Goal: Information Seeking & Learning: Find specific fact

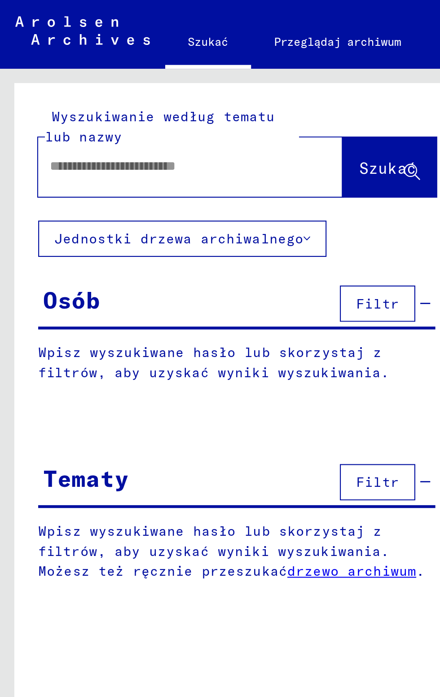
click at [119, 82] on input "text" at bounding box center [81, 78] width 116 height 9
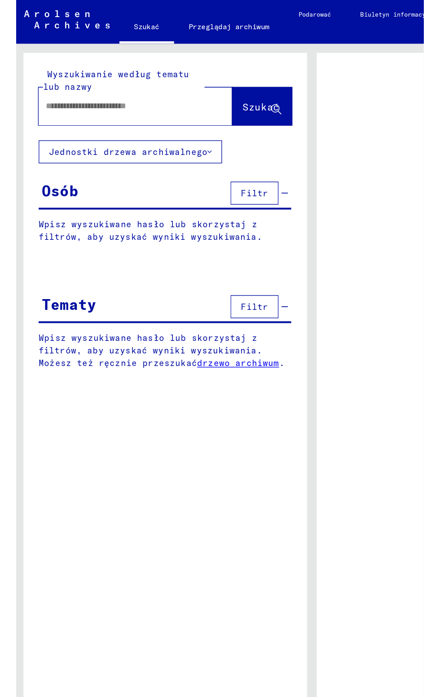
scroll to position [0, 1]
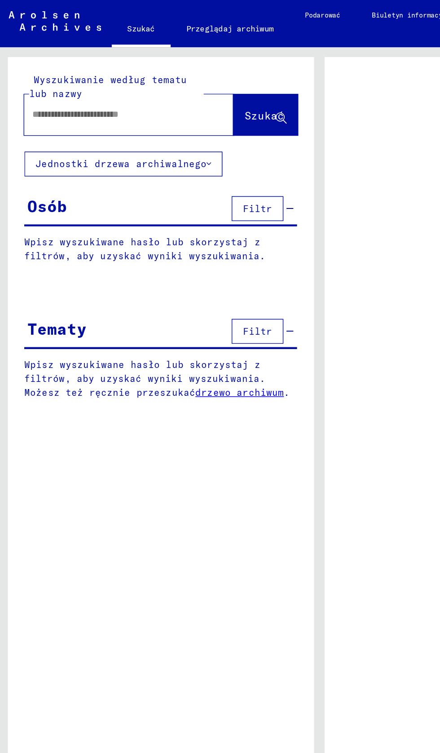
click at [115, 79] on input "text" at bounding box center [80, 78] width 116 height 9
type input "**********"
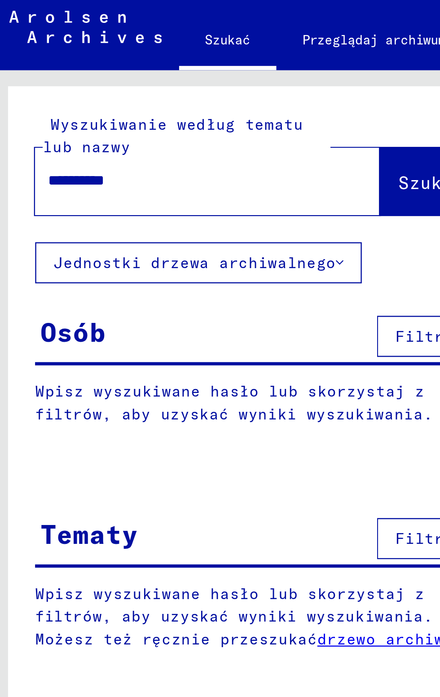
click at [168, 77] on span "Szukać" at bounding box center [180, 79] width 27 height 9
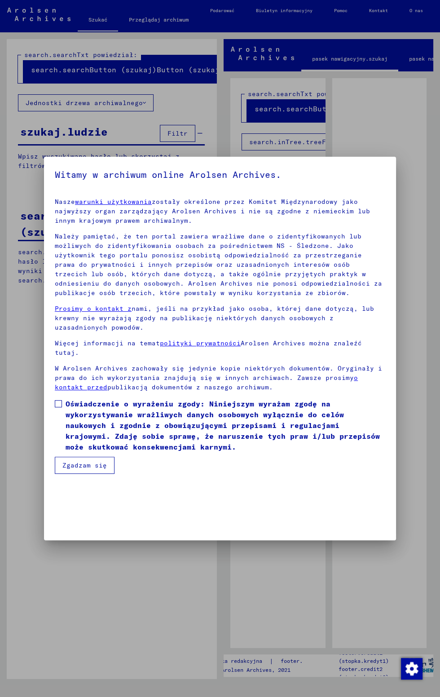
scroll to position [242, 0]
click at [73, 451] on font "Oświadczenie o wyrażeniu zgody: Niniejszym wyrażam zgodę na wykorzystywanie wra…" at bounding box center [223, 425] width 314 height 52
click at [104, 474] on button "Zgadzam się" at bounding box center [85, 465] width 60 height 17
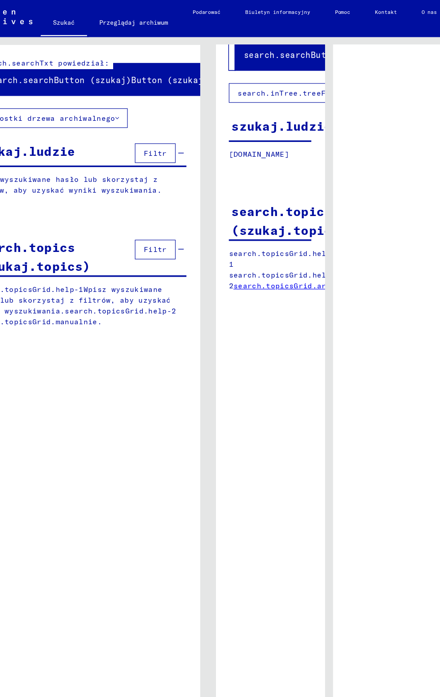
scroll to position [62, 0]
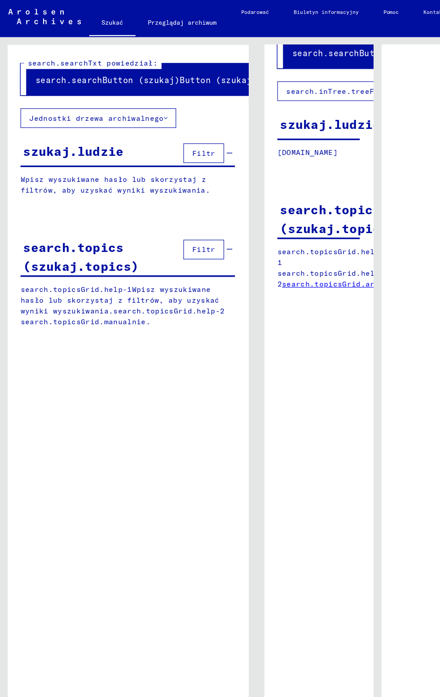
click at [178, 133] on span "Filtr" at bounding box center [177, 133] width 20 height 8
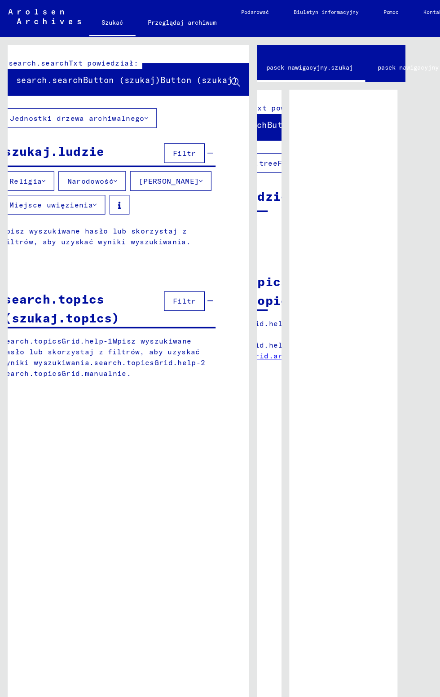
scroll to position [0, 71]
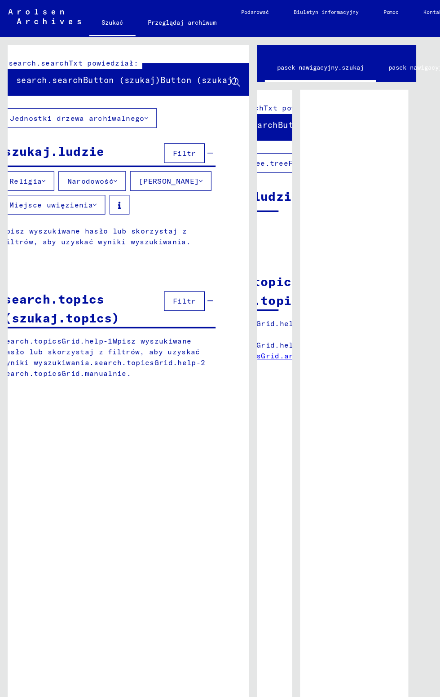
click at [352, 59] on link "pasek nawigacyjny.archiwum" at bounding box center [378, 59] width 103 height 22
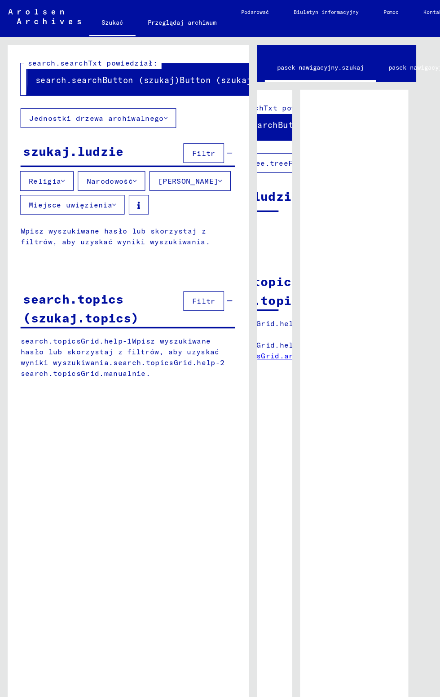
click at [176, 78] on button "search.searchButton (szukaj)Button (szukaj)" at bounding box center [128, 69] width 210 height 28
click at [149, 67] on span "search.searchButton (szukaj)Button (szukaj)" at bounding box center [127, 69] width 193 height 9
click at [123, 68] on span "search.searchButton (szukaj)Button (szukaj)" at bounding box center [127, 69] width 193 height 9
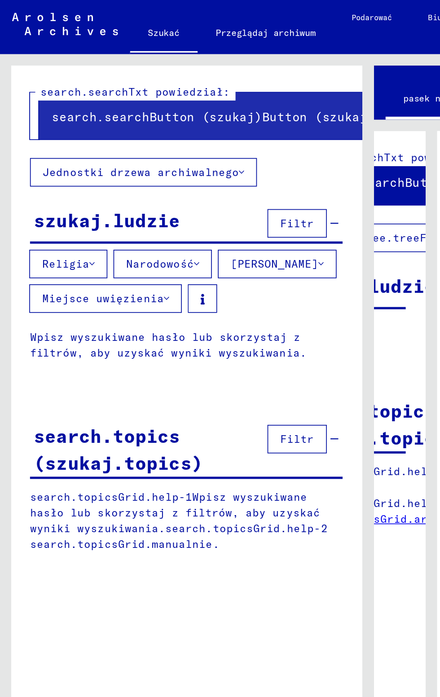
click at [119, 157] on icon at bounding box center [117, 157] width 3 height 6
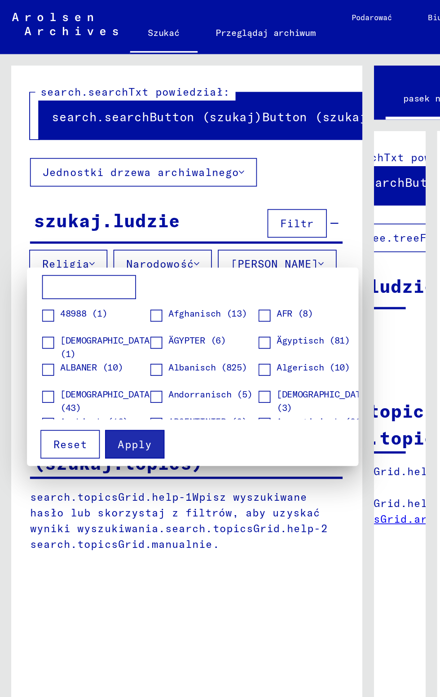
click at [70, 169] on input at bounding box center [53, 171] width 56 height 14
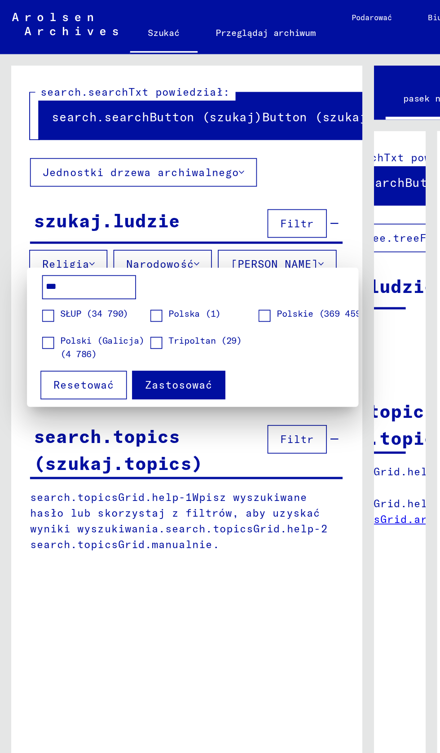
type input "***"
click at [158, 189] on span at bounding box center [157, 188] width 7 height 7
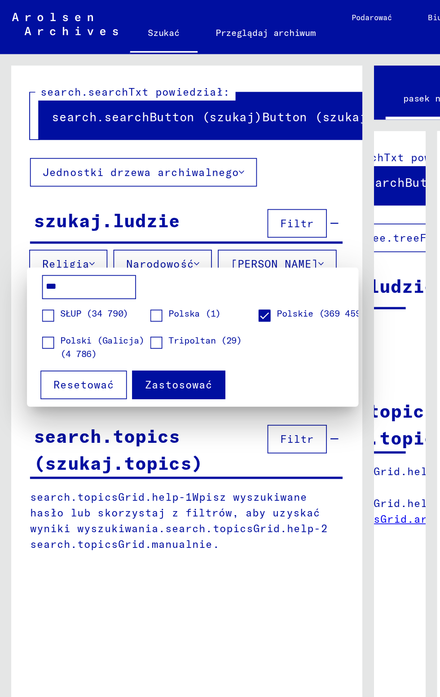
click at [91, 191] on span at bounding box center [93, 188] width 7 height 7
click at [28, 205] on span at bounding box center [28, 204] width 7 height 7
click at [115, 233] on span "Zastosować" at bounding box center [107, 230] width 40 height 8
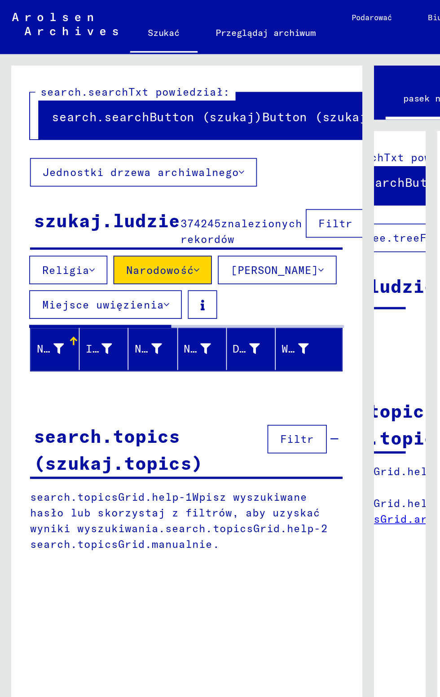
click at [143, 101] on icon at bounding box center [144, 103] width 3 height 6
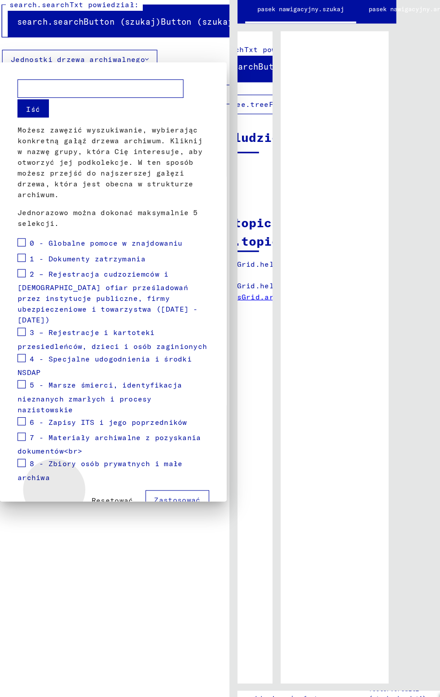
scroll to position [1, 0]
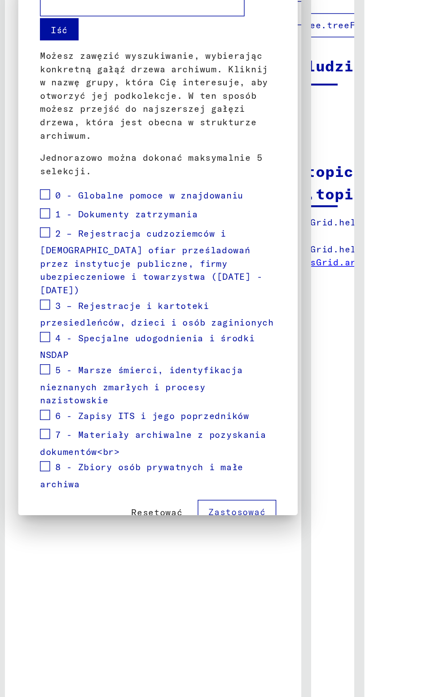
click at [191, 521] on div at bounding box center [220, 348] width 440 height 697
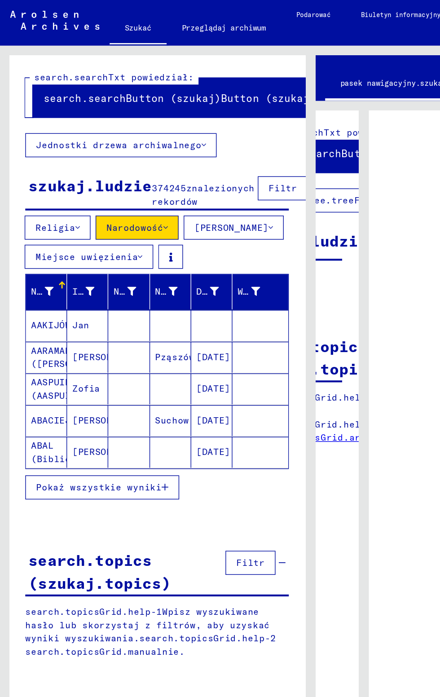
scroll to position [0, 0]
click at [35, 211] on font "Nazwisko" at bounding box center [38, 207] width 32 height 8
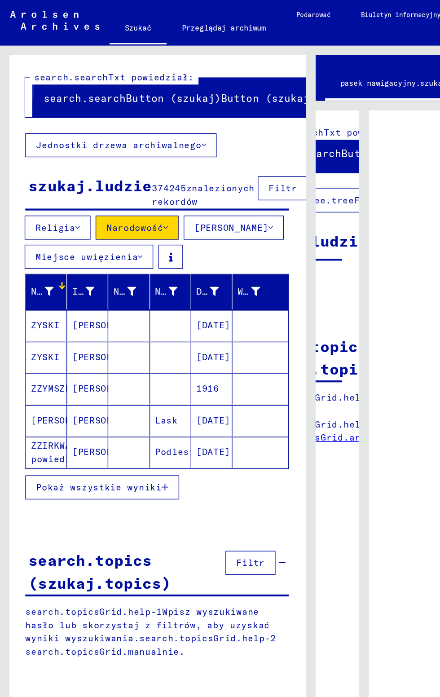
click at [189, 73] on span "search.searchButton (szukaj)Button (szukaj)" at bounding box center [127, 69] width 193 height 9
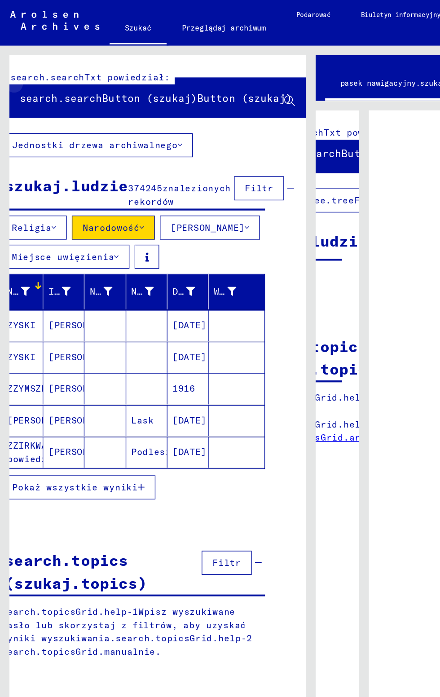
click at [212, 70] on button "search.searchButton (szukaj)Button (szukaj)" at bounding box center [111, 69] width 210 height 28
click at [206, 72] on icon at bounding box center [205, 72] width 8 height 8
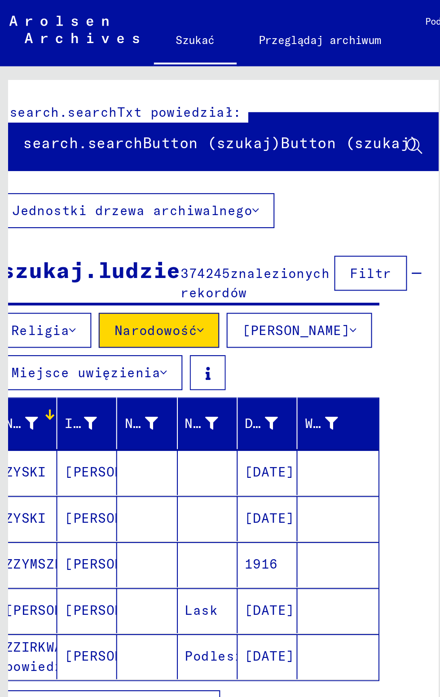
click at [105, 71] on span "search.searchButton (szukaj)Button (szukaj)" at bounding box center [110, 69] width 193 height 9
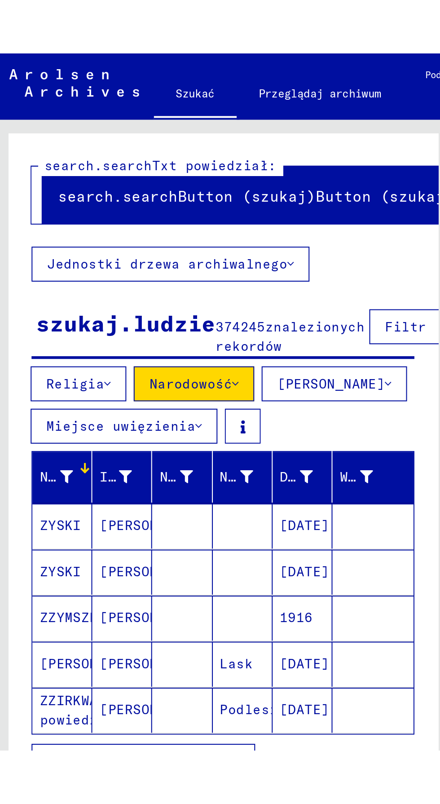
scroll to position [8, 0]
